Goal: Check status

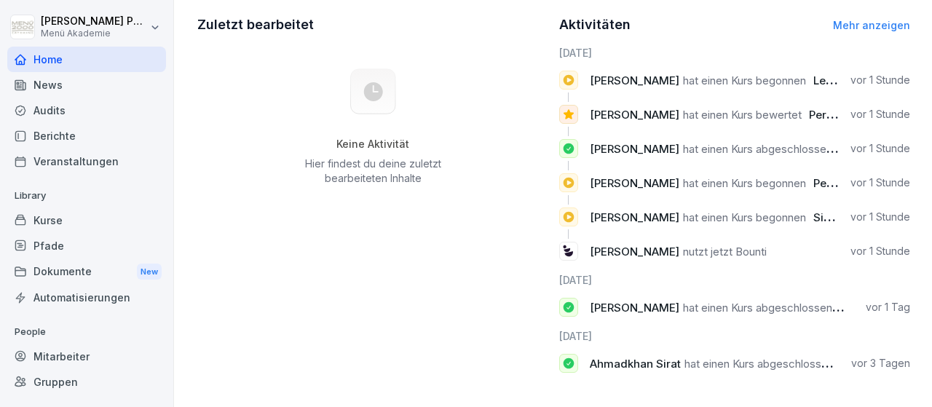
scroll to position [431, 0]
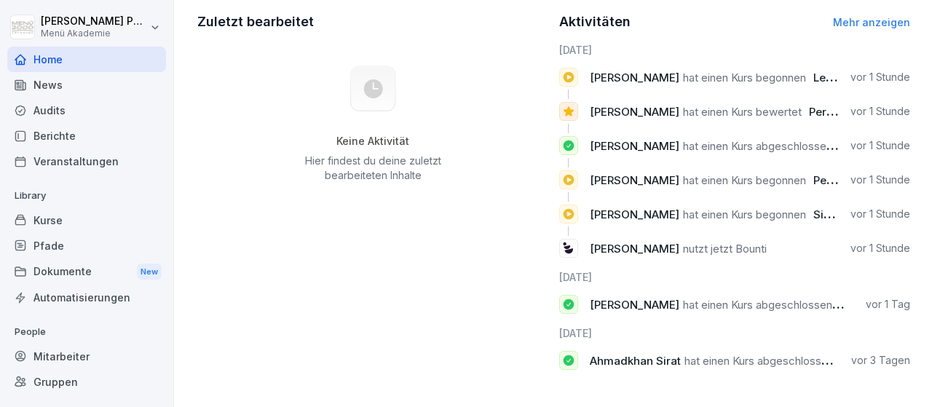
click at [82, 356] on div "Mitarbeiter" at bounding box center [86, 356] width 159 height 25
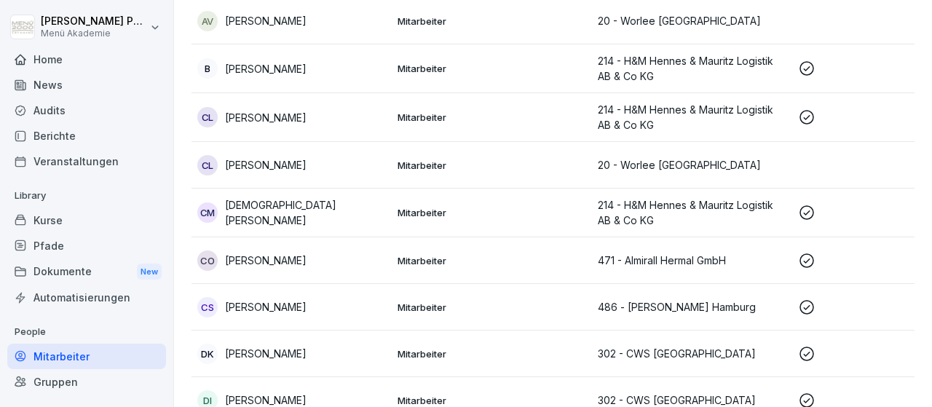
scroll to position [521, 0]
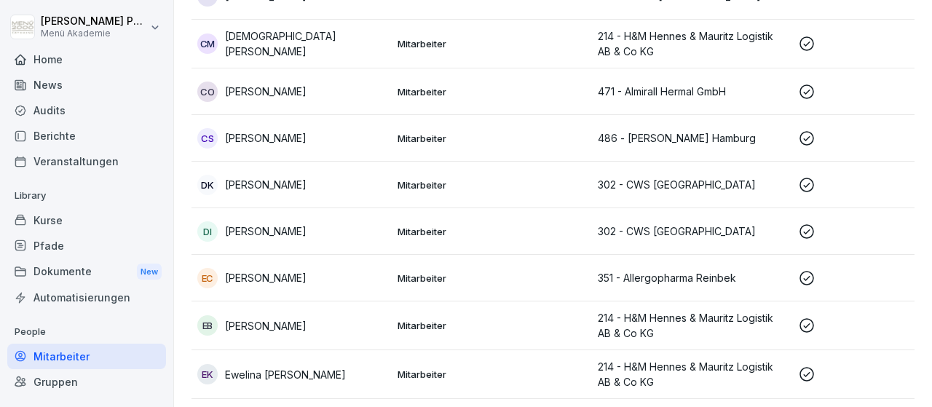
click at [306, 324] on p "[PERSON_NAME]" at bounding box center [266, 325] width 82 height 15
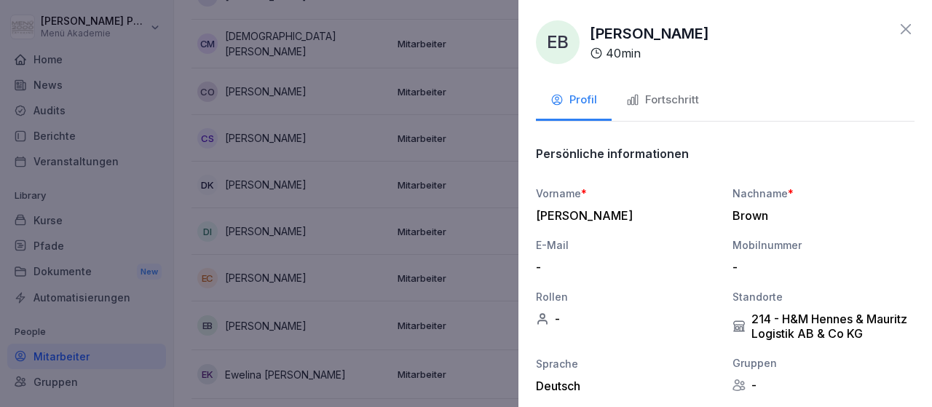
click at [662, 97] on div "Fortschritt" at bounding box center [662, 100] width 73 height 17
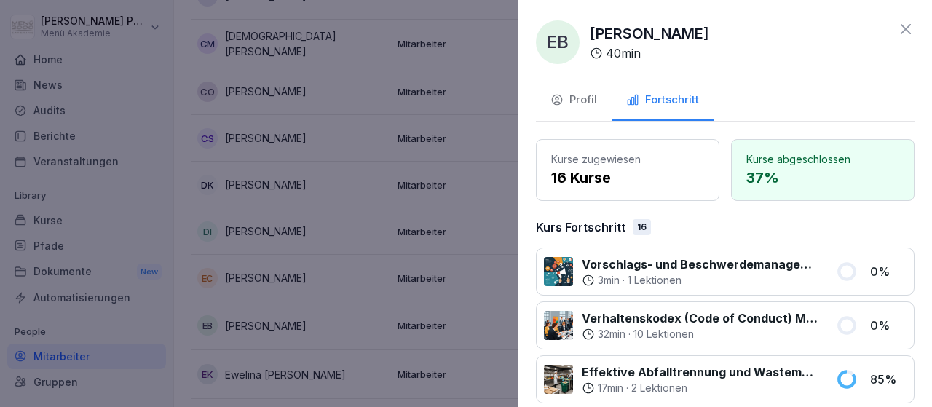
click at [901, 29] on icon at bounding box center [905, 28] width 17 height 17
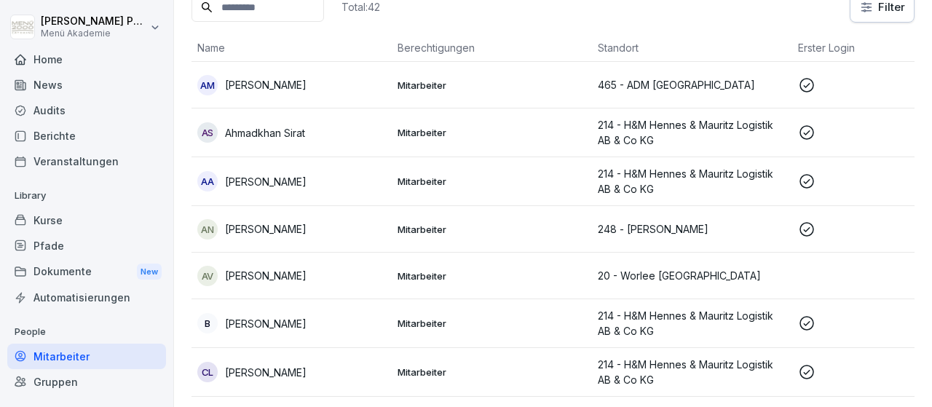
scroll to position [15, 0]
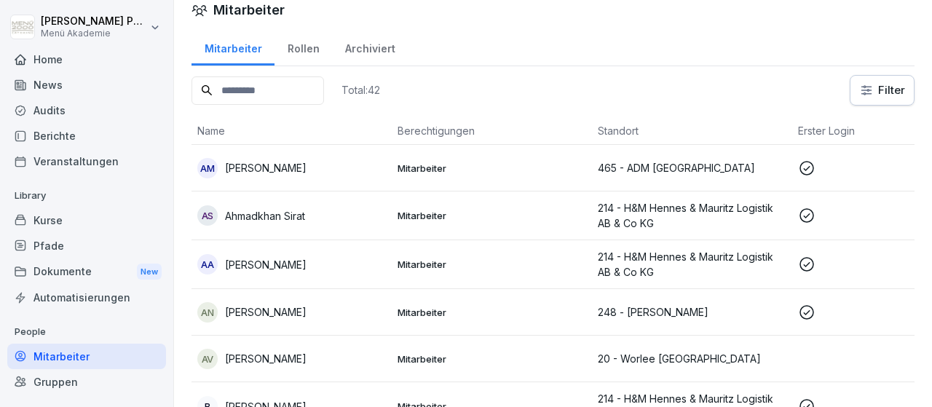
click at [309, 306] on div "AN Amna Al Naser" at bounding box center [291, 312] width 189 height 20
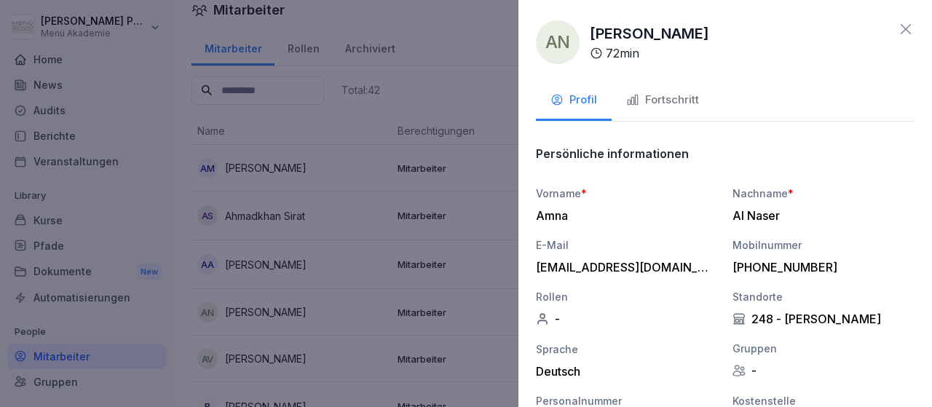
click at [689, 103] on div "Fortschritt" at bounding box center [662, 100] width 73 height 17
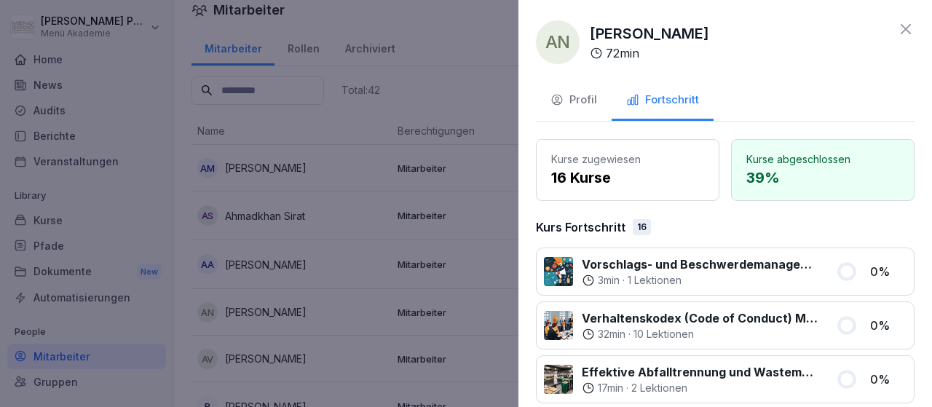
click at [907, 30] on icon at bounding box center [906, 29] width 10 height 10
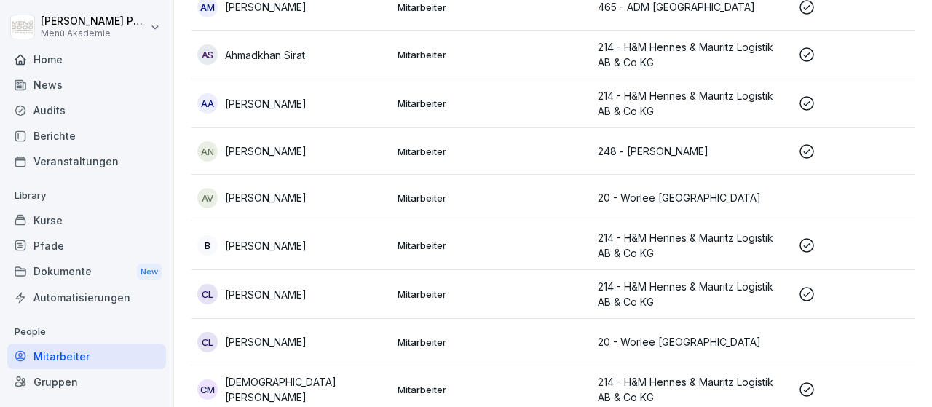
scroll to position [183, 0]
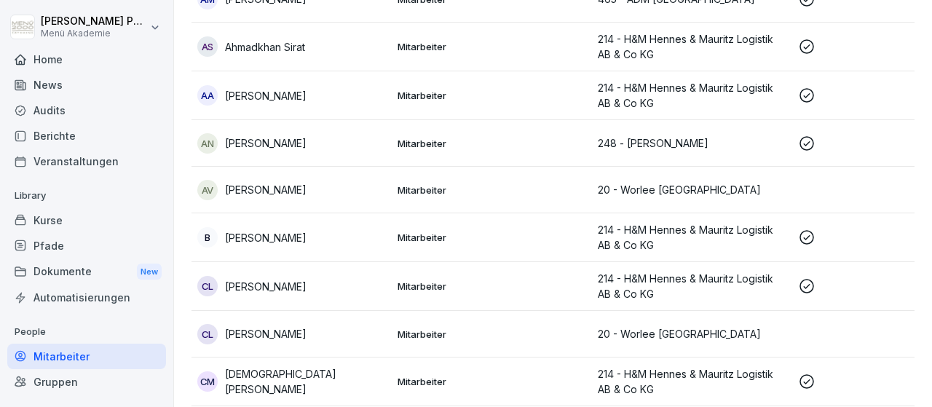
click at [283, 237] on p "[PERSON_NAME]" at bounding box center [266, 237] width 82 height 15
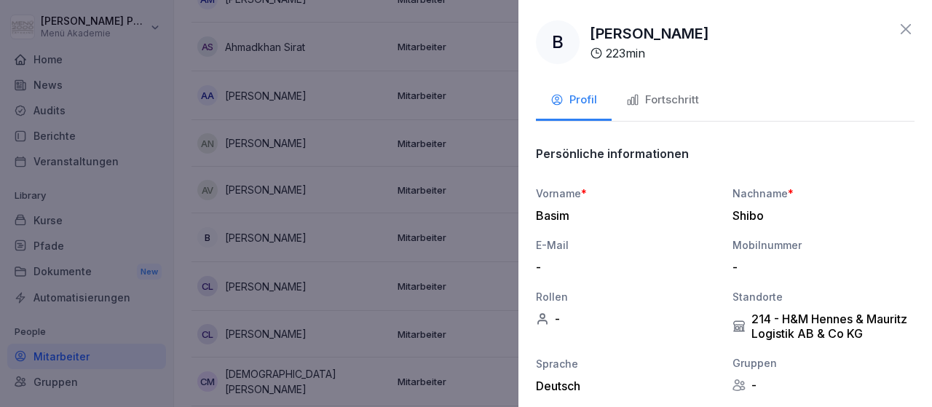
click at [638, 98] on icon "button" at bounding box center [632, 99] width 13 height 13
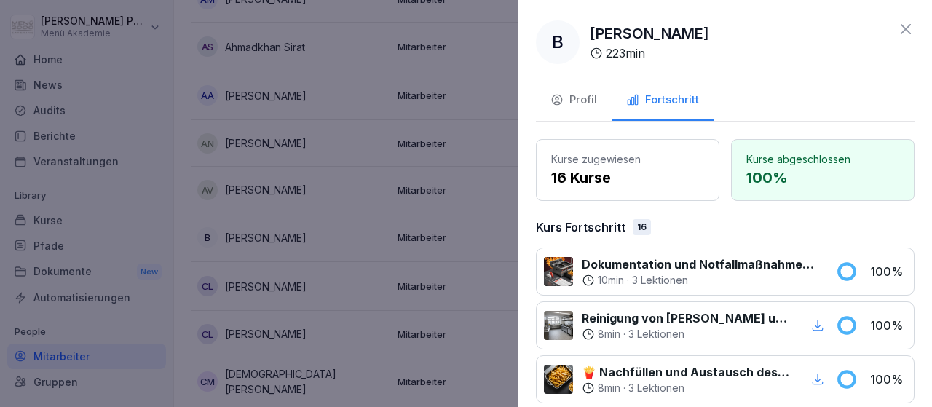
click at [909, 26] on icon at bounding box center [905, 28] width 17 height 17
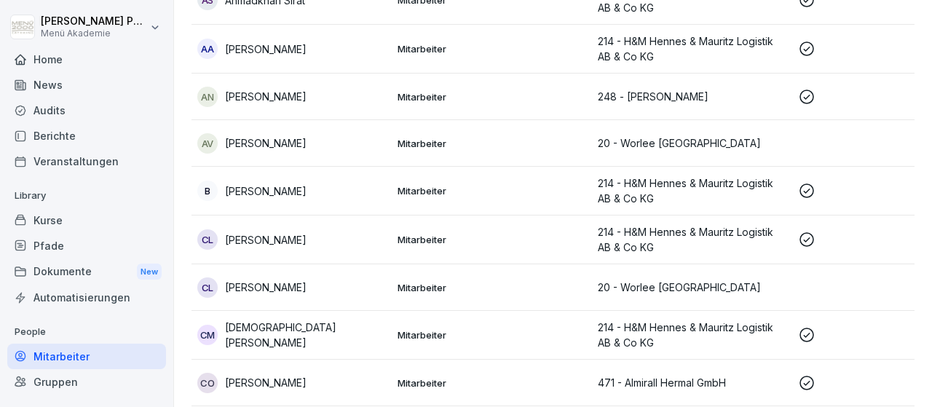
scroll to position [268, 0]
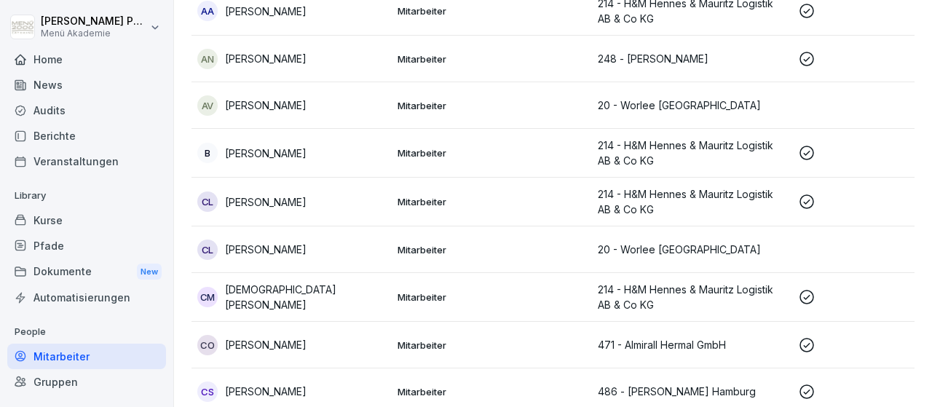
click at [296, 293] on p "[DEMOGRAPHIC_DATA][PERSON_NAME]" at bounding box center [305, 297] width 161 height 31
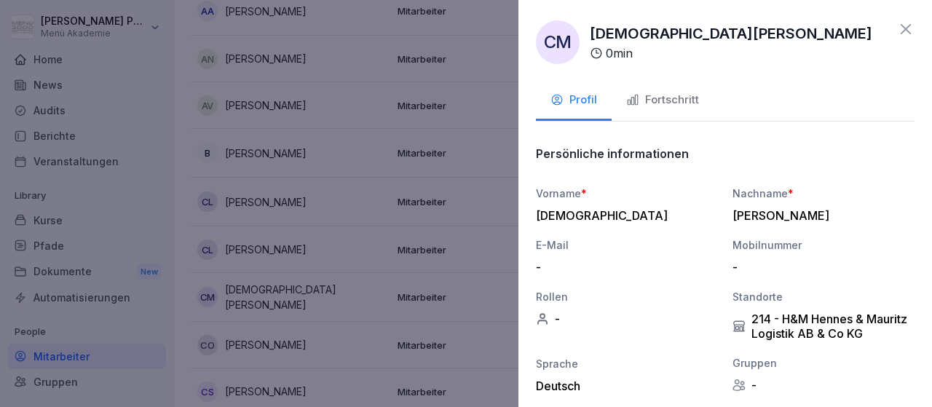
click at [674, 108] on div "Fortschritt" at bounding box center [662, 100] width 73 height 17
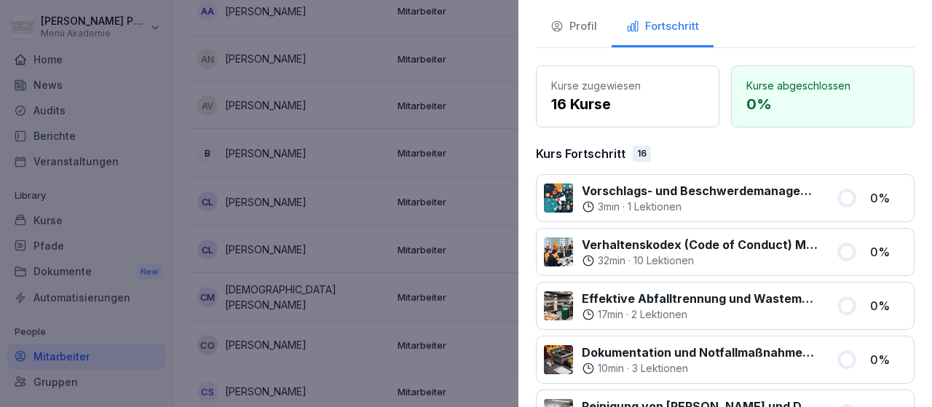
scroll to position [0, 0]
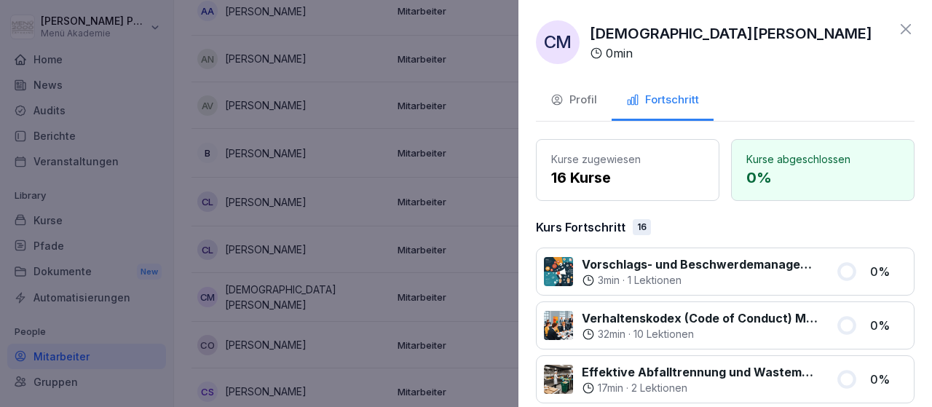
click at [914, 30] on icon at bounding box center [905, 28] width 17 height 17
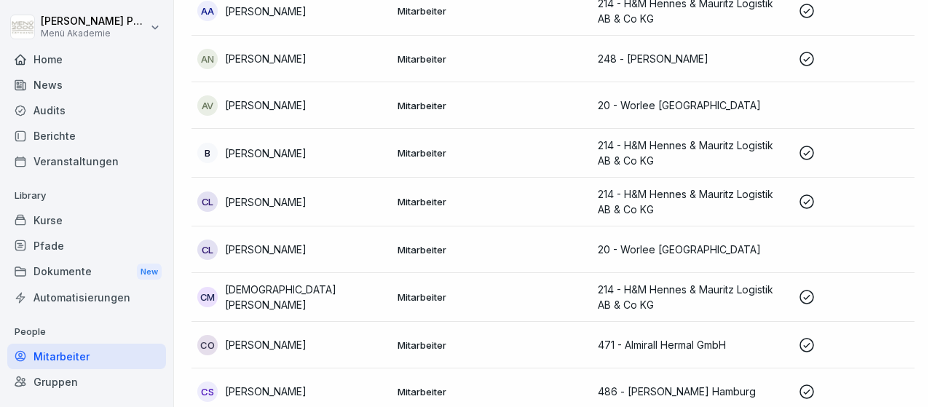
scroll to position [268, 0]
